Goal: Find specific page/section: Find specific page/section

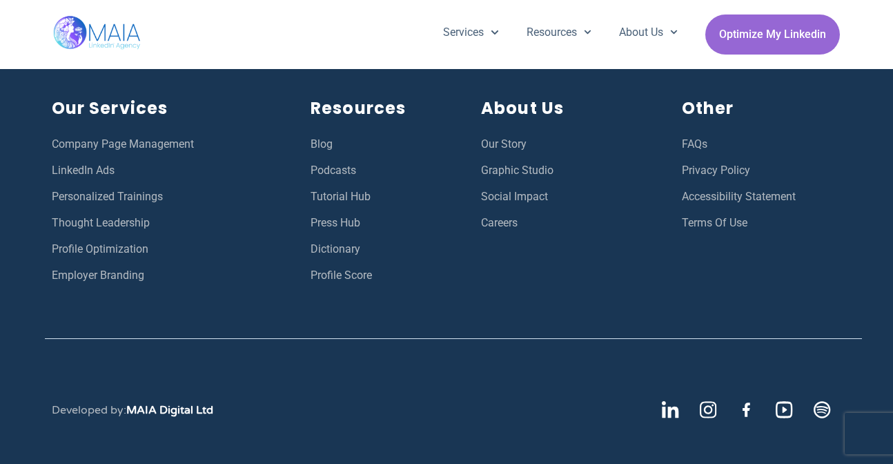
scroll to position [5053, 0]
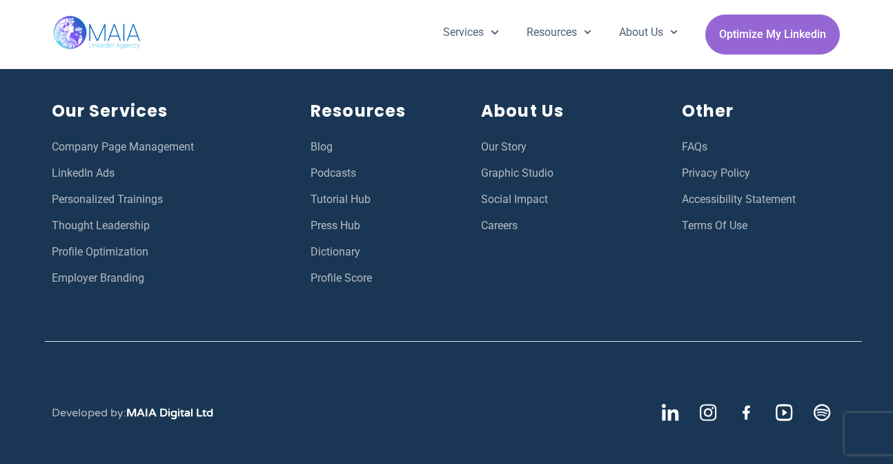
click at [344, 287] on span "Profile Score" at bounding box center [341, 278] width 61 height 18
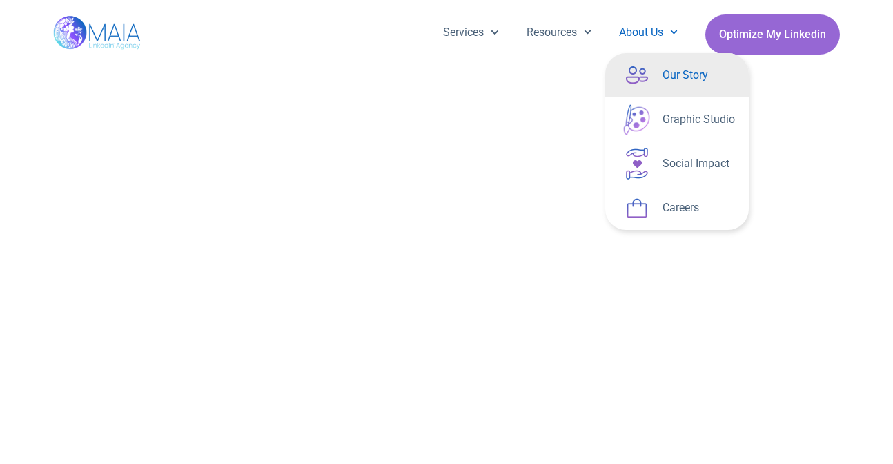
click at [671, 84] on link "Our Story" at bounding box center [677, 75] width 144 height 44
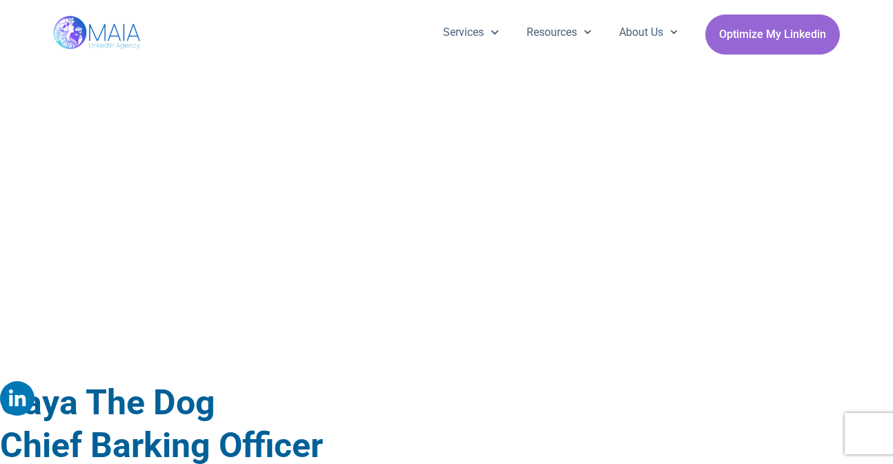
scroll to position [9220, 0]
